Goal: Find specific page/section: Find specific page/section

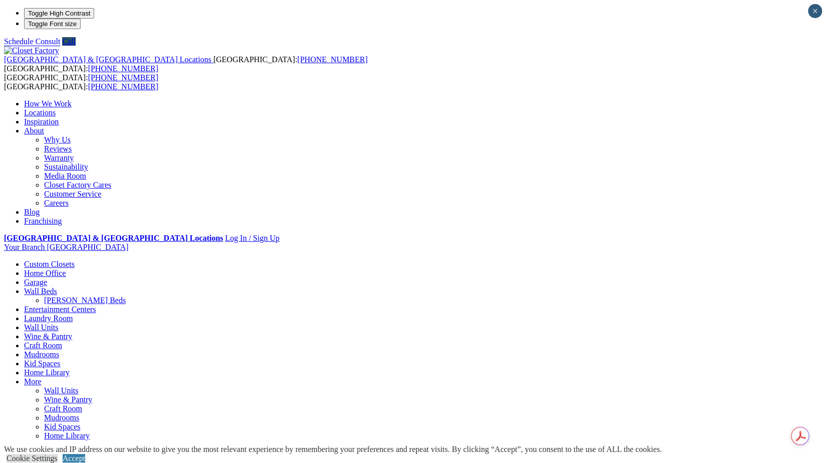
click at [126, 296] on link "[PERSON_NAME] Beds" at bounding box center [85, 300] width 82 height 9
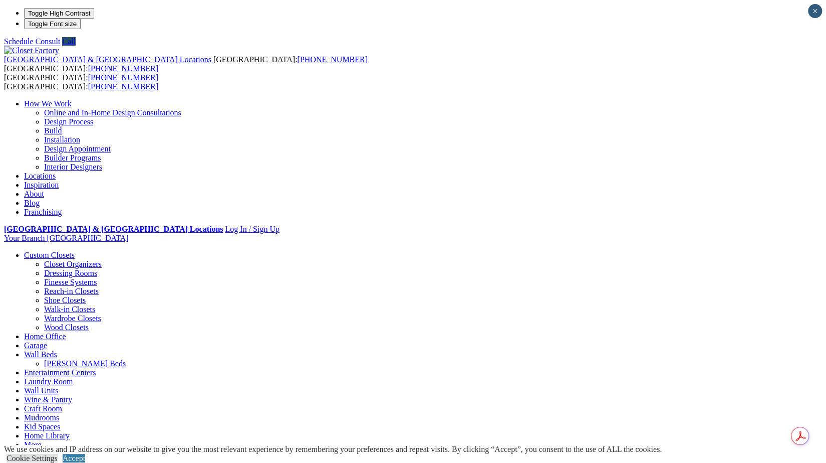
click at [56, 171] on link "Locations" at bounding box center [40, 175] width 32 height 9
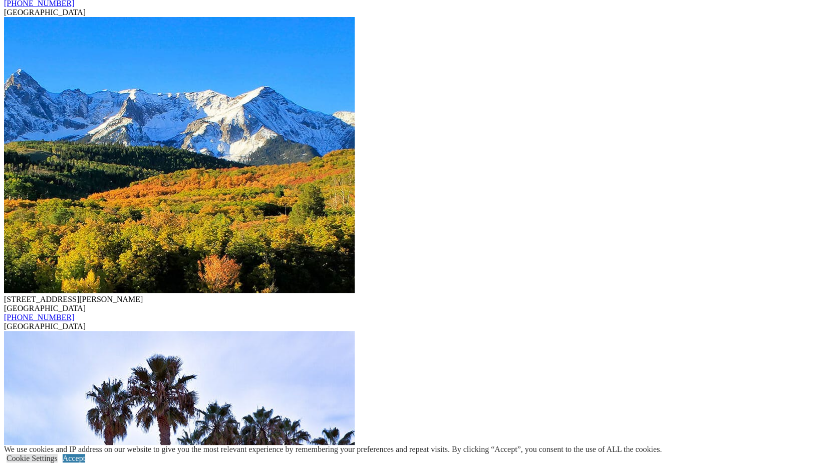
scroll to position [3157, 0]
